Goal: Transaction & Acquisition: Purchase product/service

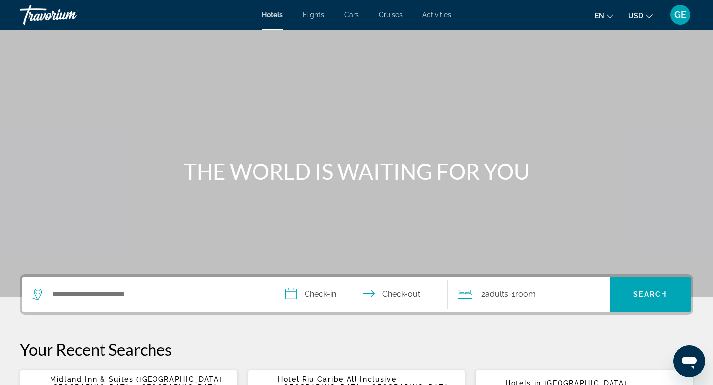
click at [317, 14] on span "Flights" at bounding box center [313, 15] width 22 height 8
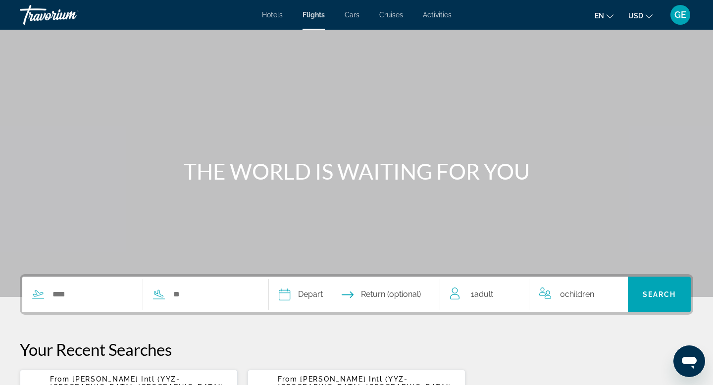
click at [642, 15] on span "USD" at bounding box center [635, 16] width 15 height 8
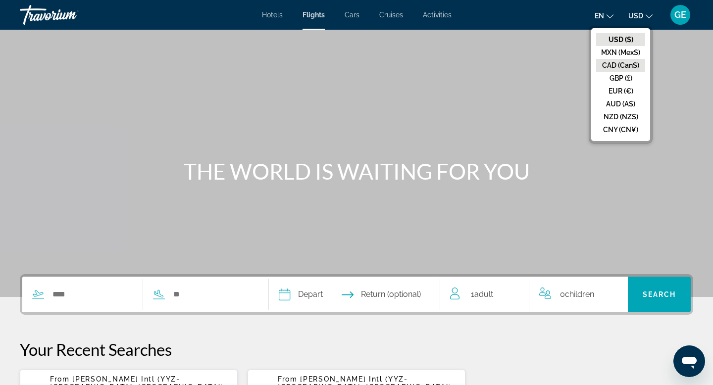
click at [631, 66] on button "CAD (Can$)" at bounding box center [620, 65] width 49 height 13
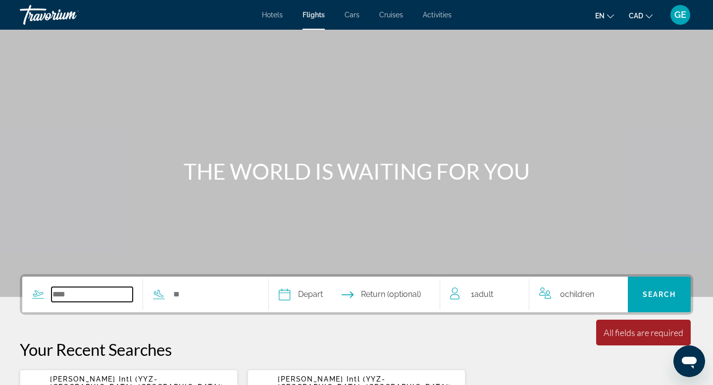
click at [68, 292] on input "Search widget" at bounding box center [91, 294] width 81 height 15
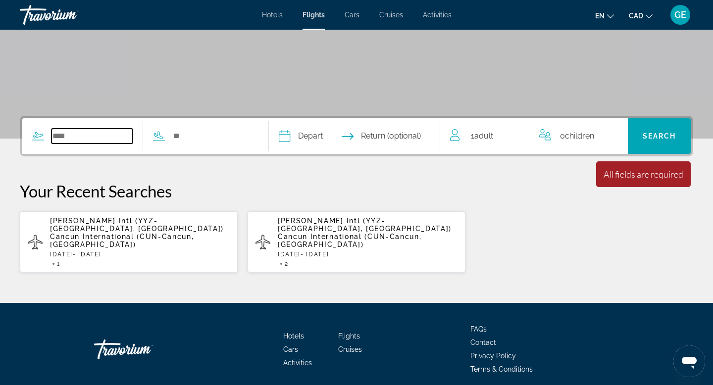
scroll to position [182, 0]
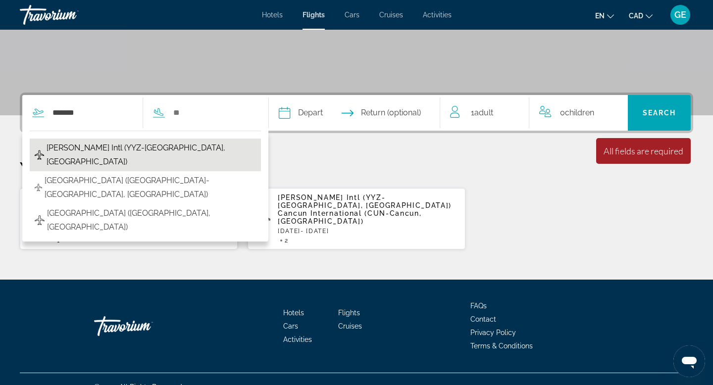
click at [131, 149] on span "[PERSON_NAME] Intl (YYZ-[GEOGRAPHIC_DATA], [GEOGRAPHIC_DATA])" at bounding box center [151, 155] width 209 height 28
type input "**********"
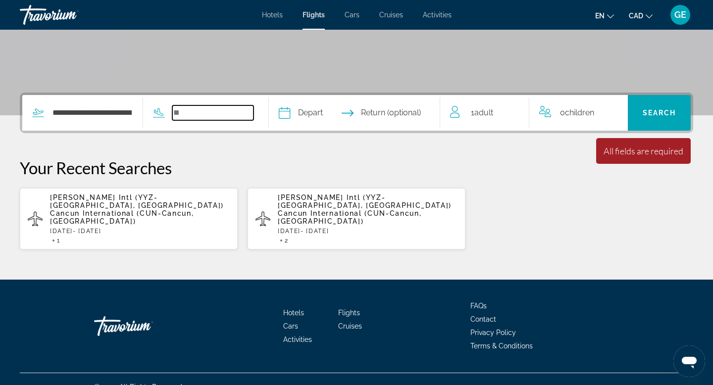
click at [184, 109] on input "Search widget" at bounding box center [212, 112] width 81 height 15
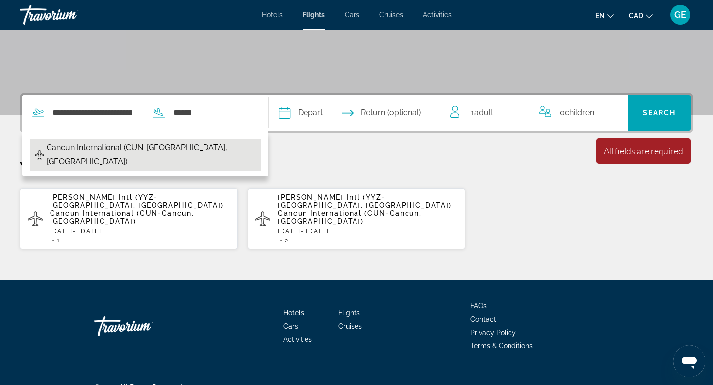
click at [163, 150] on span "Cancun International (CUN-[GEOGRAPHIC_DATA], [GEOGRAPHIC_DATA])" at bounding box center [151, 155] width 209 height 28
type input "**********"
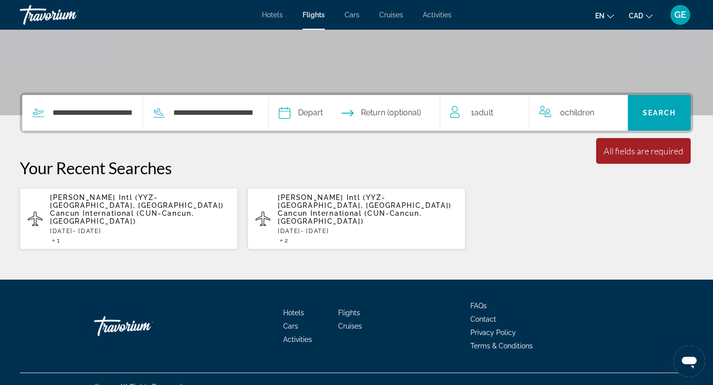
click at [313, 114] on input "Depart date" at bounding box center [318, 114] width 85 height 39
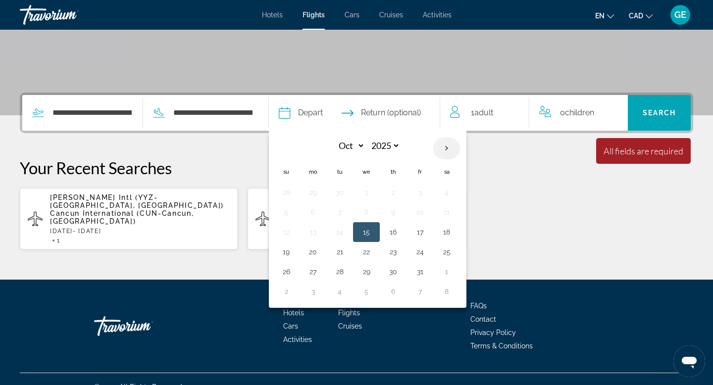
click at [460, 149] on th "Next month" at bounding box center [446, 149] width 27 height 22
select select "**"
click at [401, 272] on button "27" at bounding box center [393, 272] width 16 height 14
type input "**********"
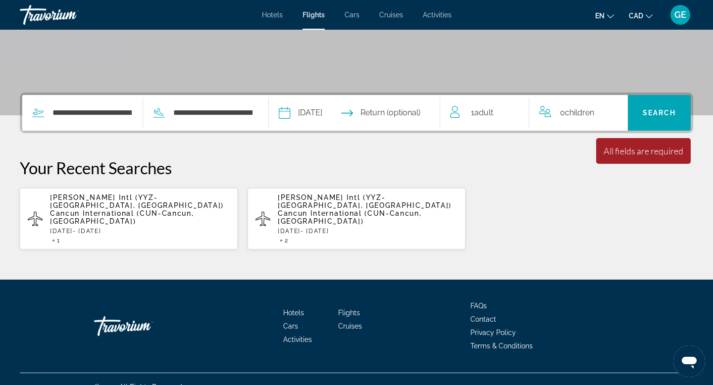
click at [405, 114] on input "Return date" at bounding box center [401, 114] width 85 height 39
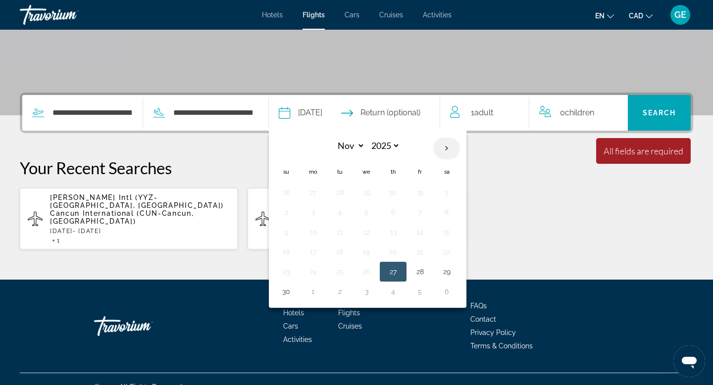
click at [455, 149] on th "Next month" at bounding box center [446, 149] width 27 height 22
select select "**"
click at [348, 191] on button "2" at bounding box center [340, 193] width 16 height 14
type input "**********"
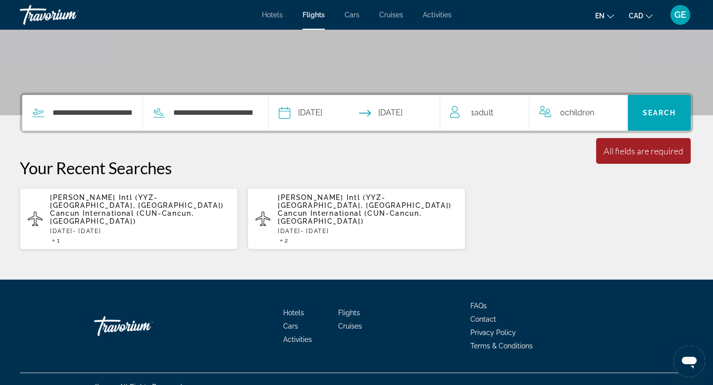
click at [495, 111] on div "1 Adult Adults" at bounding box center [489, 113] width 79 height 14
click at [514, 111] on icon "Increment adults" at bounding box center [514, 110] width 9 height 9
click at [538, 172] on p "Your Recent Searches" at bounding box center [356, 168] width 673 height 20
click at [666, 117] on span "Search" at bounding box center [659, 113] width 63 height 24
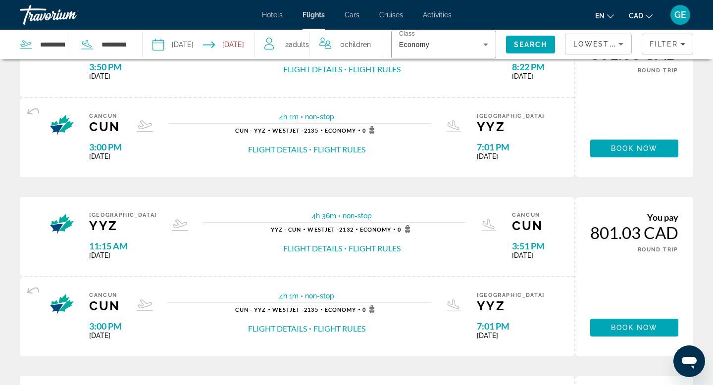
scroll to position [132, 0]
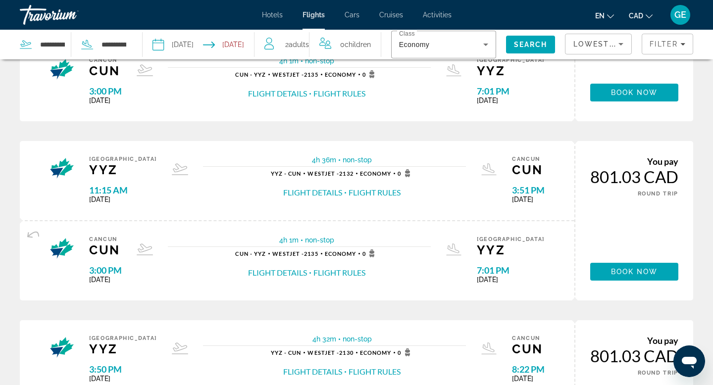
click at [357, 193] on button "Flight Rules" at bounding box center [375, 192] width 52 height 11
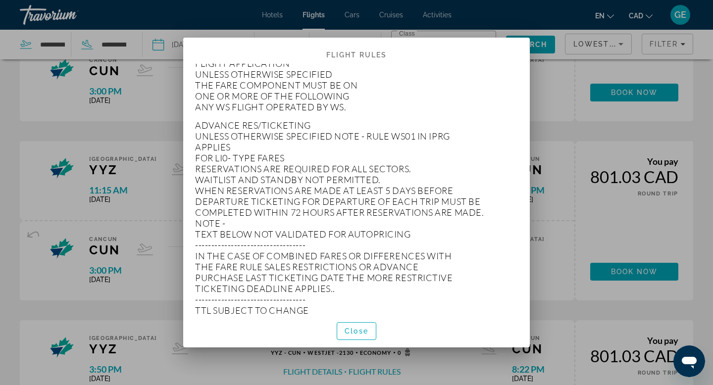
scroll to position [492, 0]
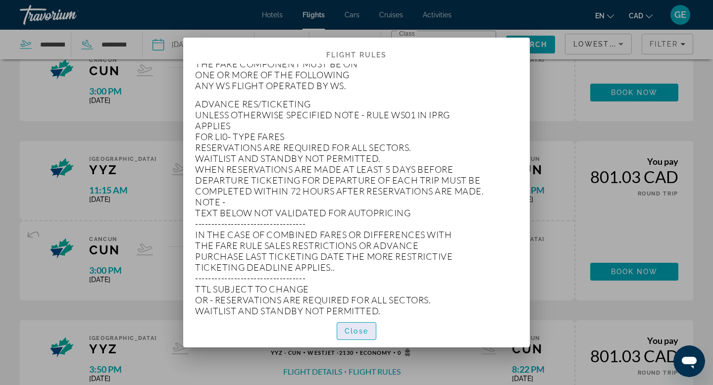
click at [366, 330] on span "Close" at bounding box center [357, 331] width 24 height 8
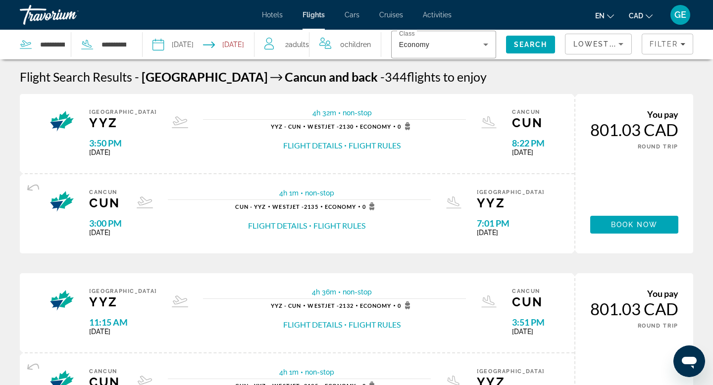
scroll to position [132, 0]
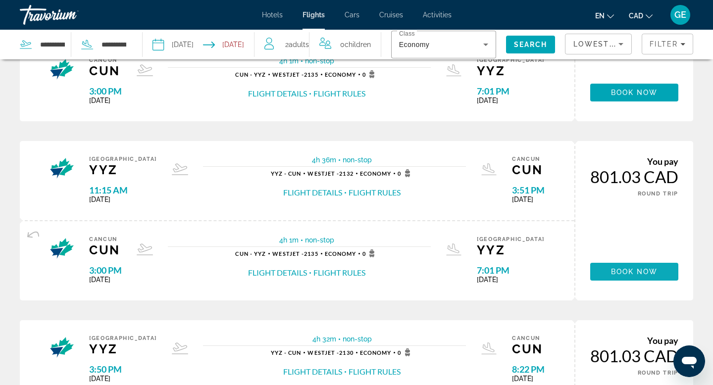
click at [611, 268] on span "Book now" at bounding box center [634, 272] width 47 height 8
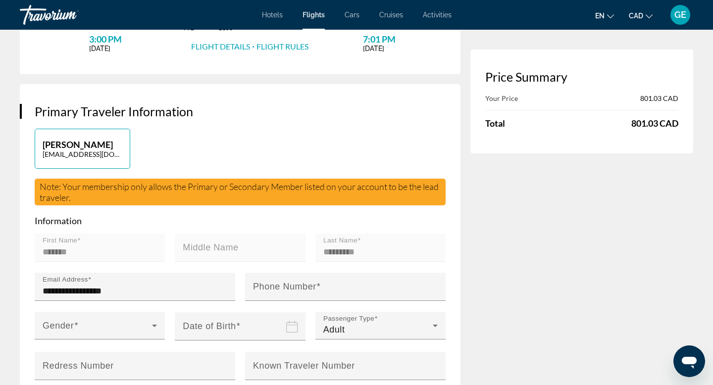
scroll to position [185, 0]
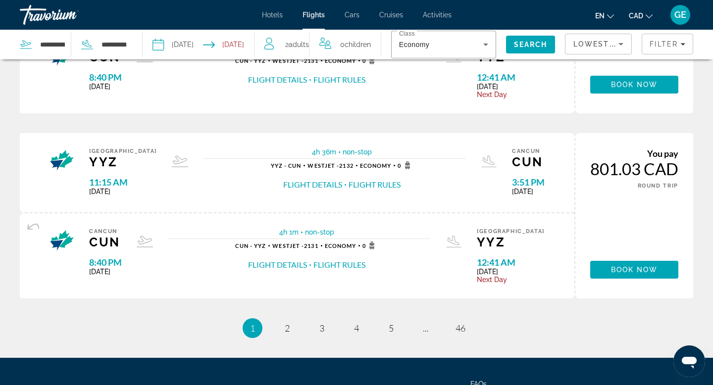
scroll to position [864, 0]
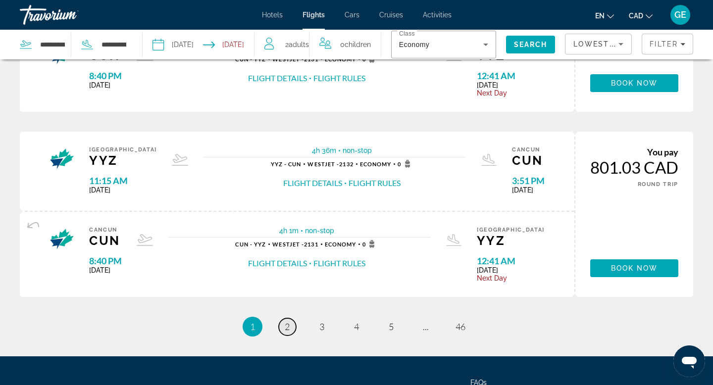
click at [286, 327] on span "2" at bounding box center [287, 326] width 5 height 11
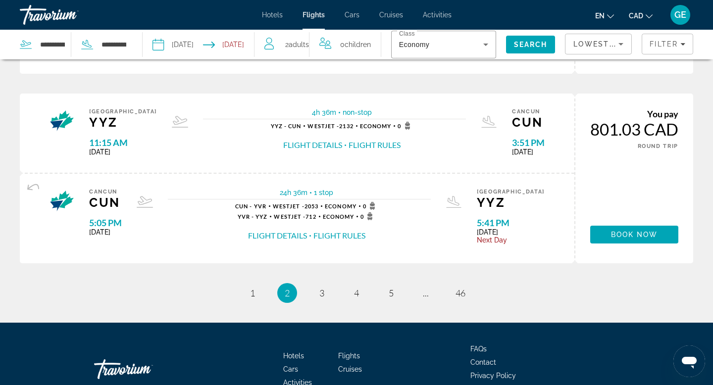
scroll to position [1007, 0]
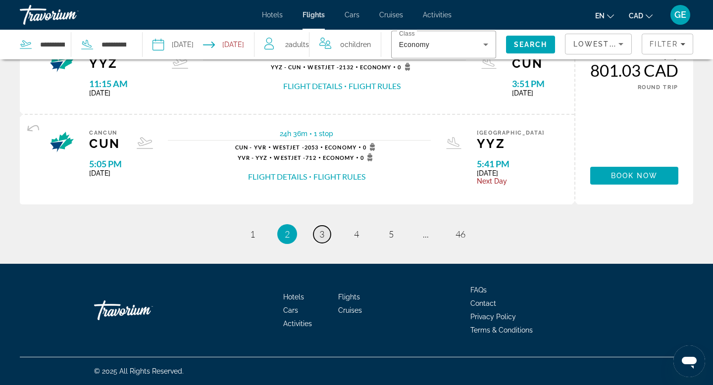
click at [324, 238] on link "page 3" at bounding box center [321, 234] width 17 height 17
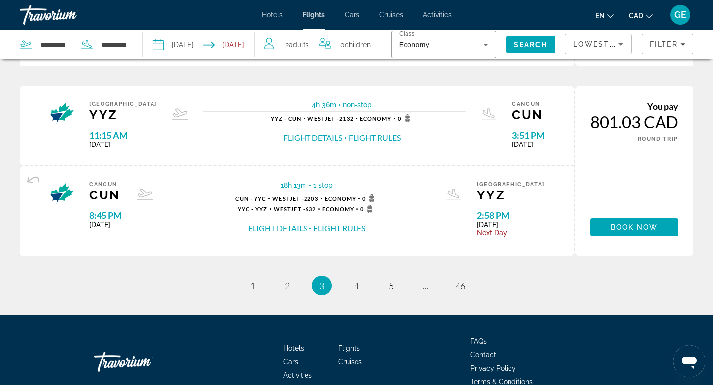
scroll to position [958, 0]
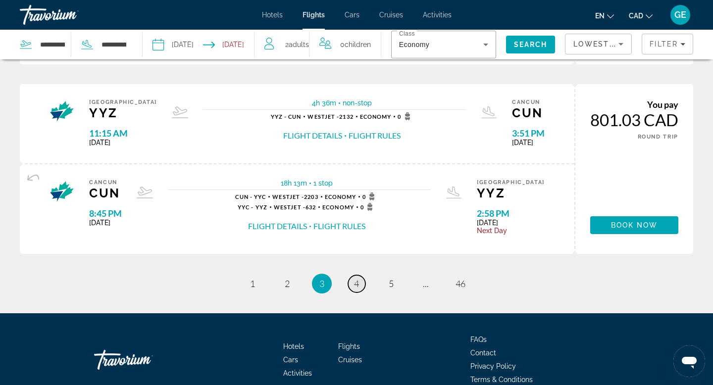
click at [359, 282] on link "page 4" at bounding box center [356, 283] width 17 height 17
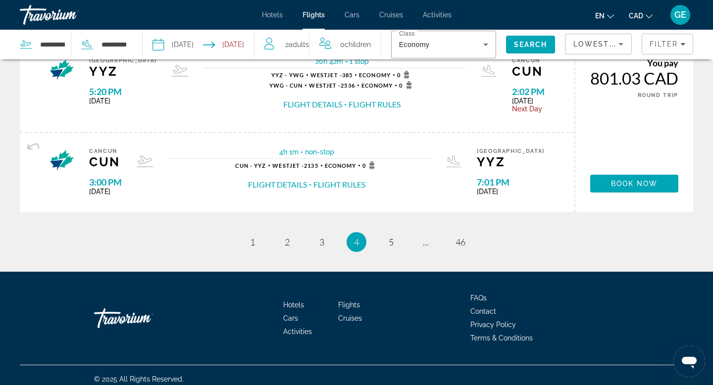
scroll to position [1007, 0]
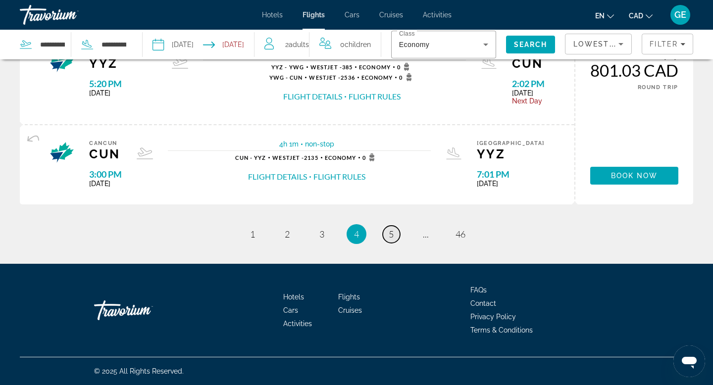
click at [392, 236] on span "5" at bounding box center [391, 234] width 5 height 11
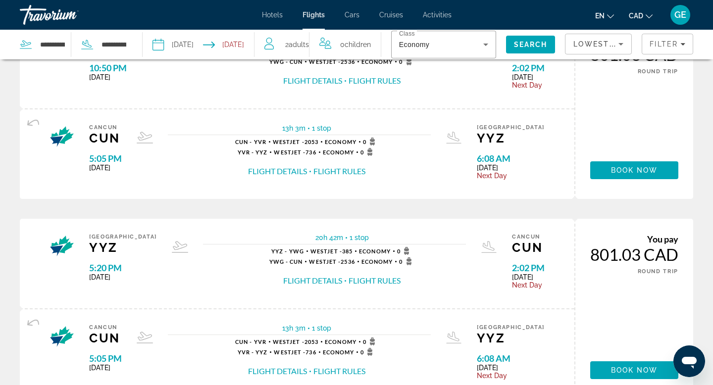
scroll to position [1016, 0]
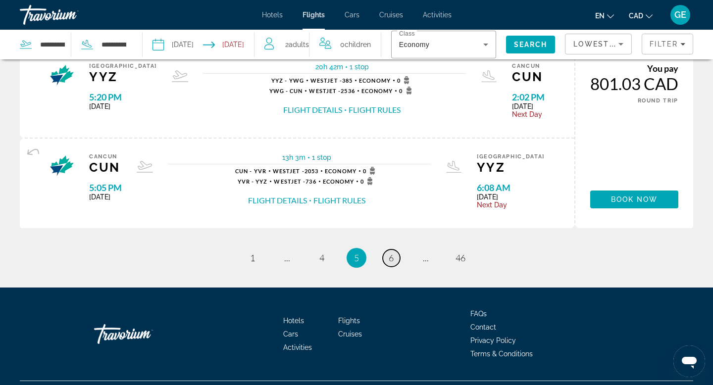
click at [388, 262] on link "page 6" at bounding box center [391, 257] width 17 height 17
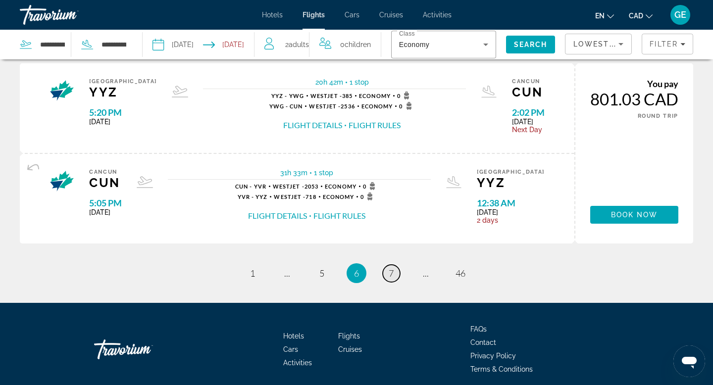
scroll to position [1070, 0]
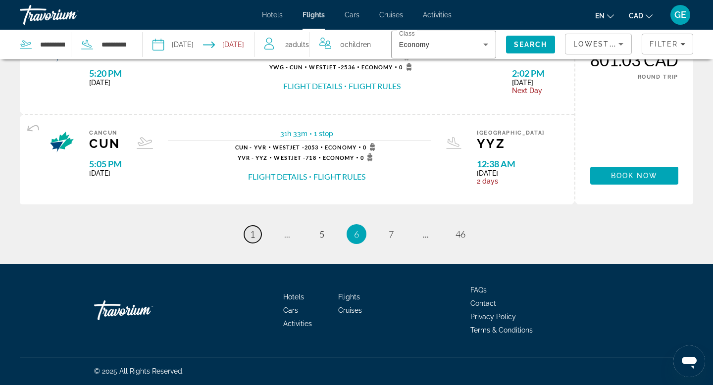
click at [253, 231] on span "1" at bounding box center [252, 234] width 5 height 11
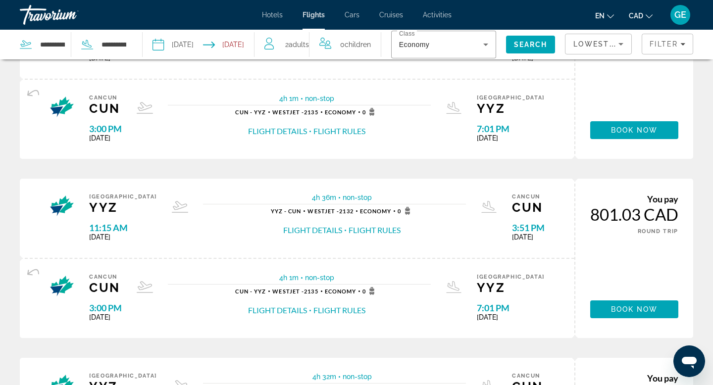
scroll to position [101, 0]
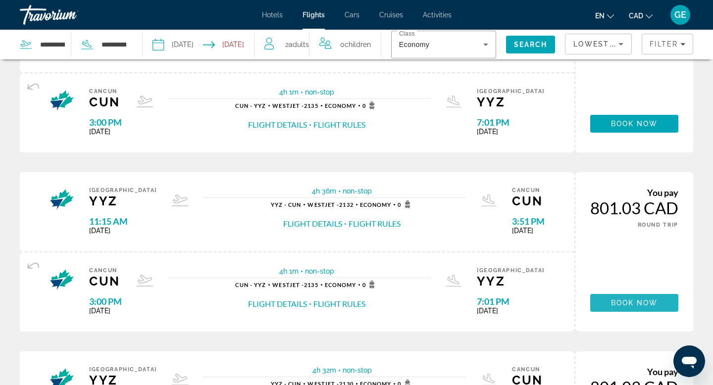
click at [631, 304] on span "Book now" at bounding box center [634, 303] width 47 height 8
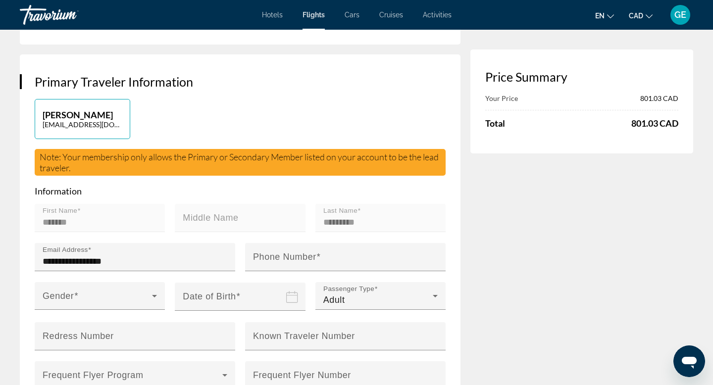
scroll to position [200, 0]
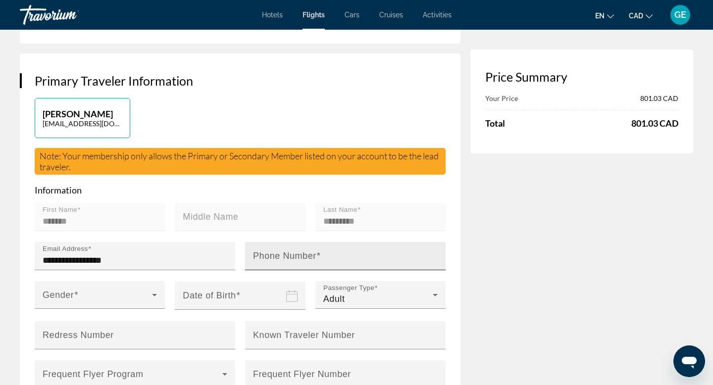
click at [286, 258] on mat-label "Phone Number" at bounding box center [284, 256] width 63 height 10
click at [286, 258] on input "Phone Number" at bounding box center [348, 260] width 191 height 12
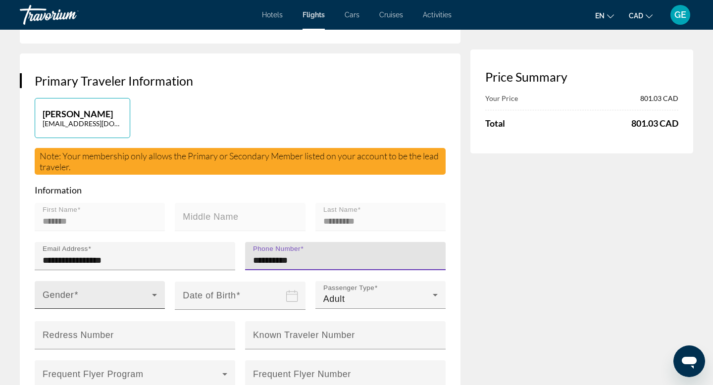
type input "**********"
click at [142, 295] on span "Main content" at bounding box center [97, 299] width 109 height 12
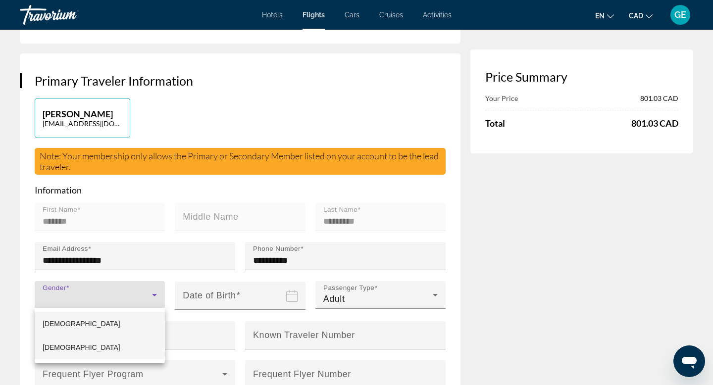
click at [115, 350] on mat-option "[DEMOGRAPHIC_DATA]" at bounding box center [100, 348] width 130 height 24
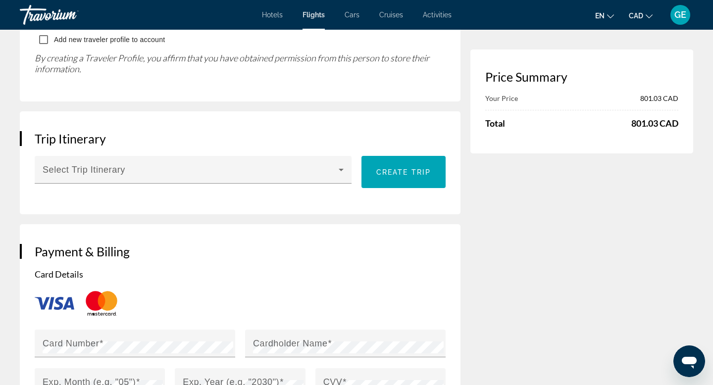
scroll to position [947, 0]
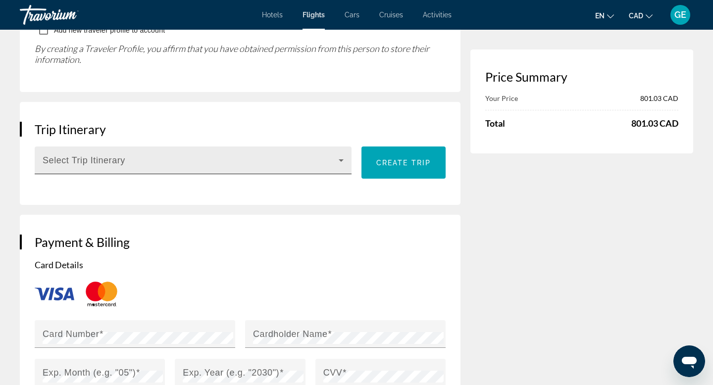
click at [188, 158] on span "Main content" at bounding box center [191, 164] width 296 height 12
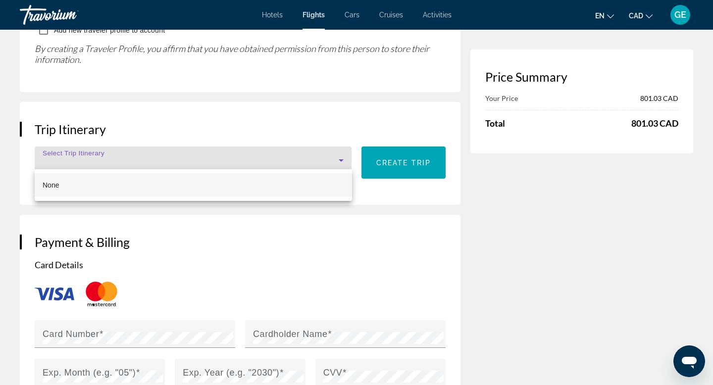
click at [188, 153] on div at bounding box center [356, 192] width 713 height 385
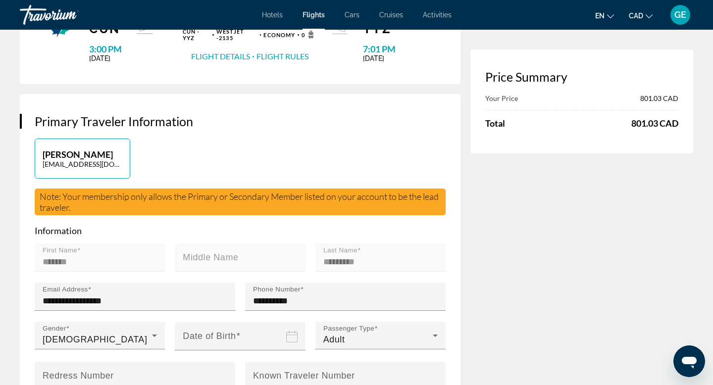
scroll to position [0, 0]
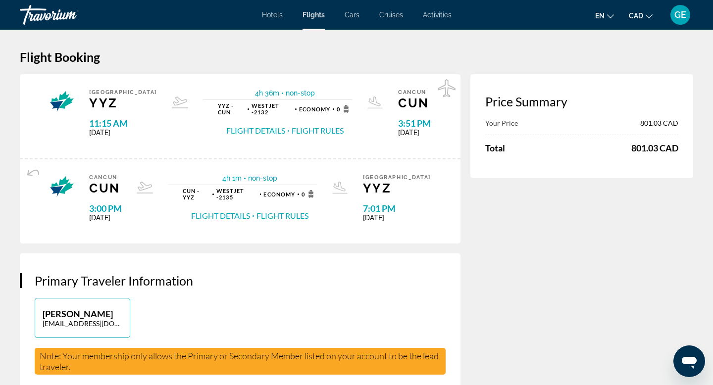
click at [292, 132] on button "Flight Rules" at bounding box center [318, 130] width 52 height 11
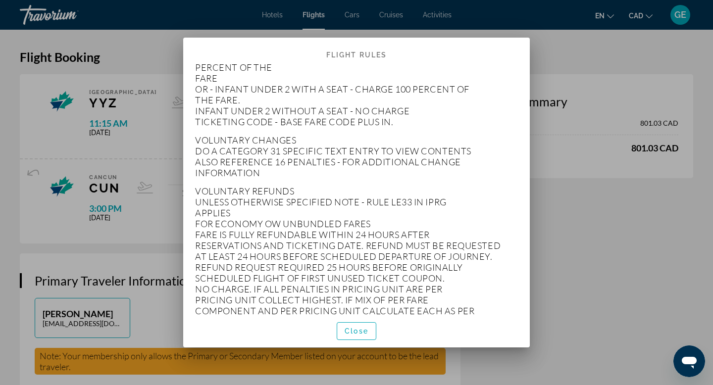
scroll to position [6482, 0]
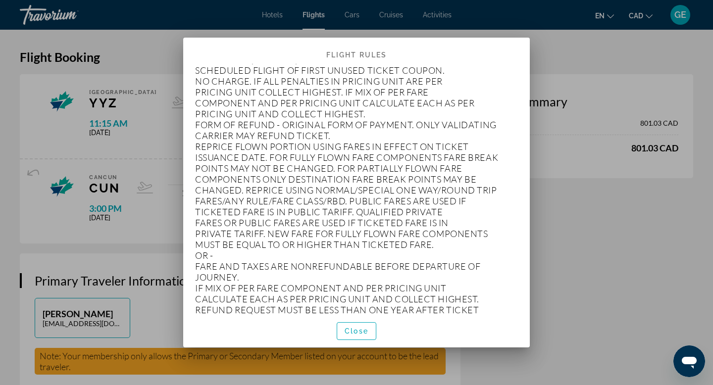
click at [611, 72] on div at bounding box center [356, 192] width 713 height 385
